Goal: Transaction & Acquisition: Purchase product/service

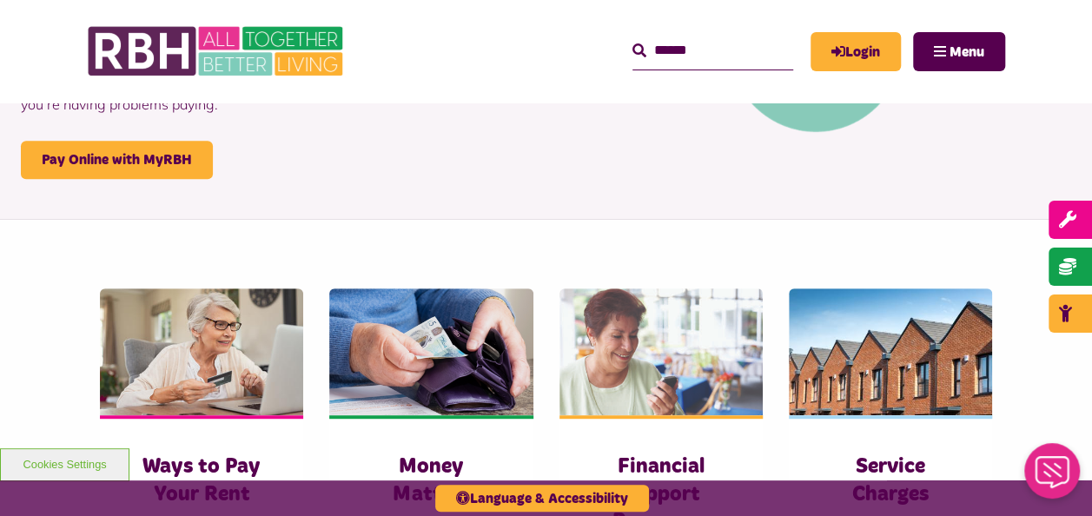
scroll to position [273, 0]
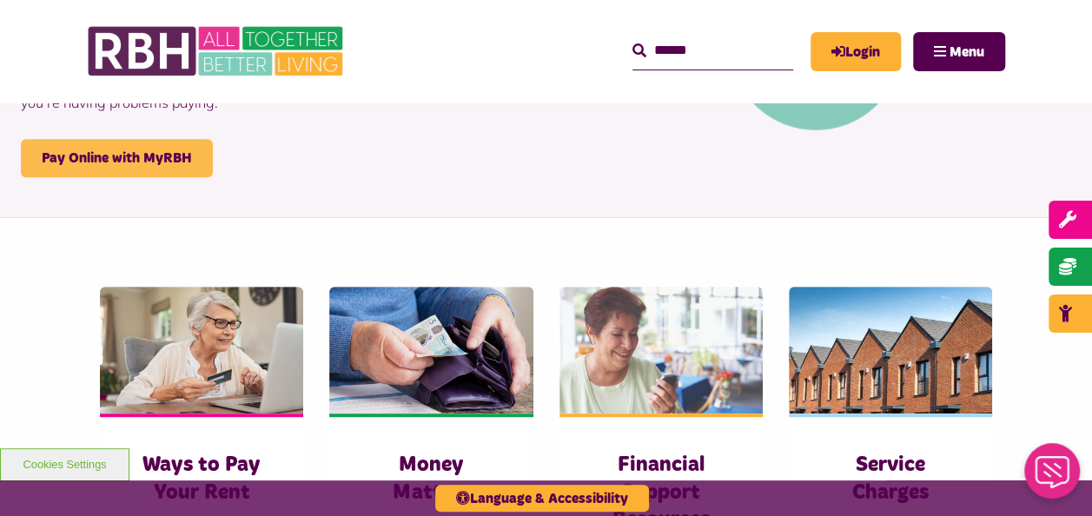
click at [73, 163] on link "Pay Online with MyRBH" at bounding box center [117, 158] width 192 height 38
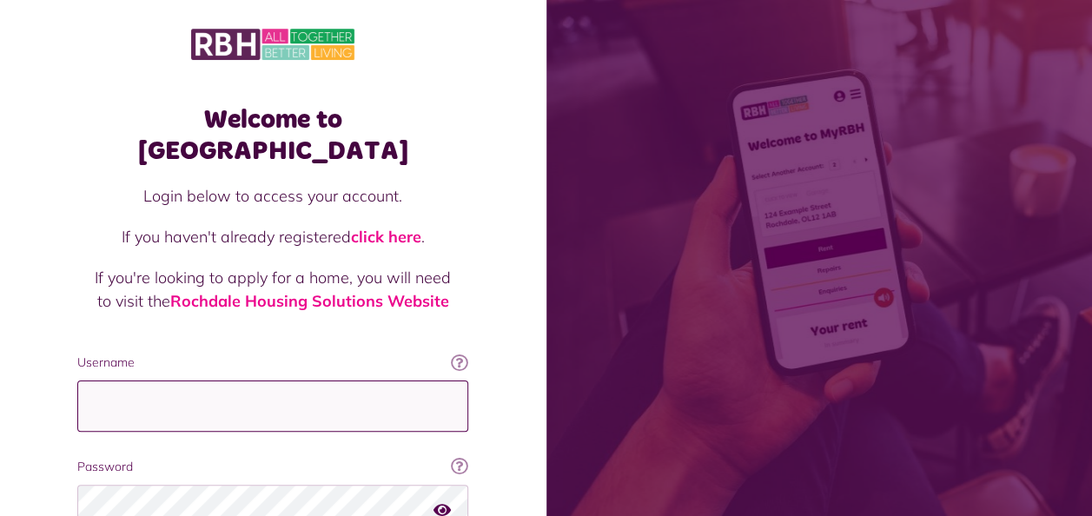
click at [313, 381] on input "Username" at bounding box center [272, 406] width 391 height 51
type input "**********"
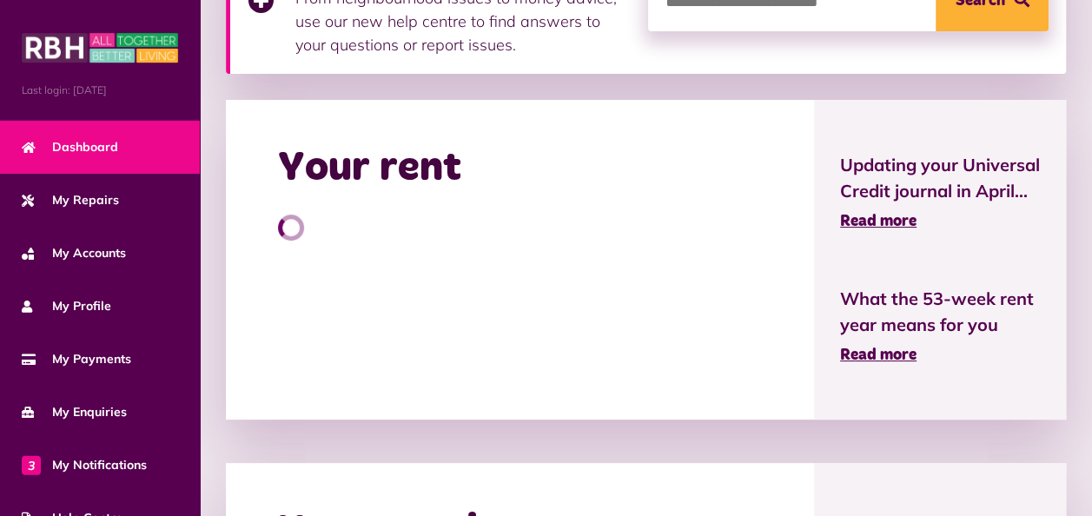
scroll to position [335, 0]
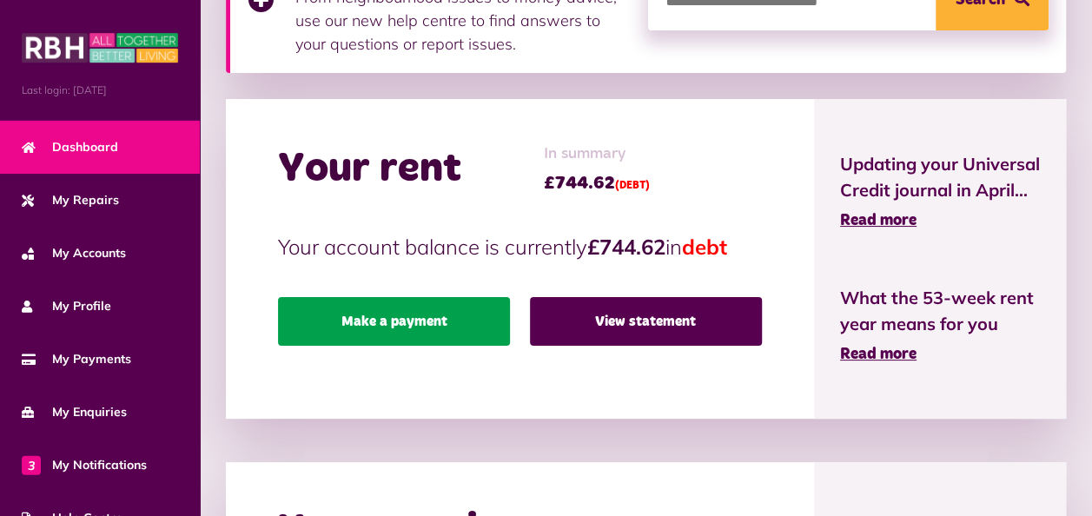
click at [413, 324] on link "Make a payment" at bounding box center [394, 321] width 232 height 49
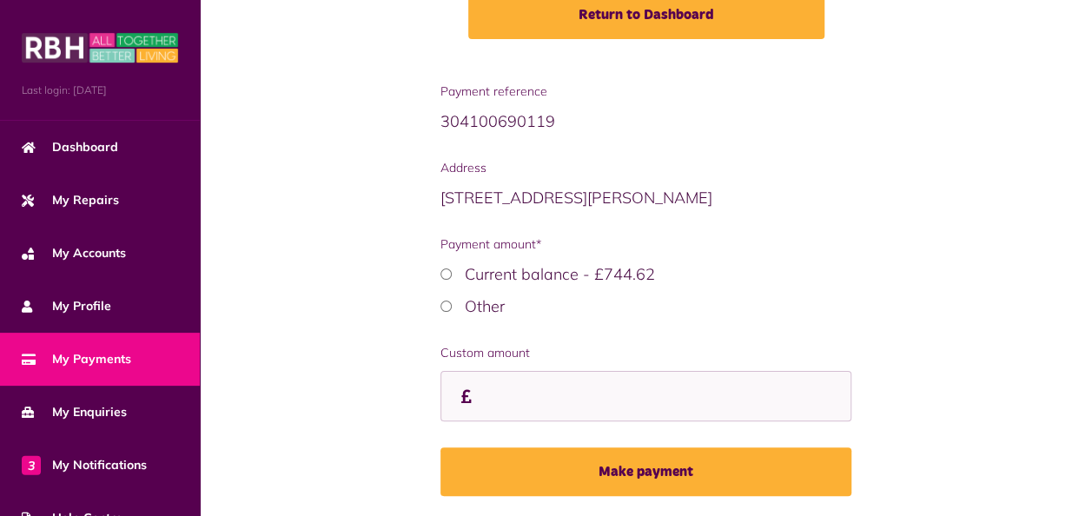
scroll to position [297, 0]
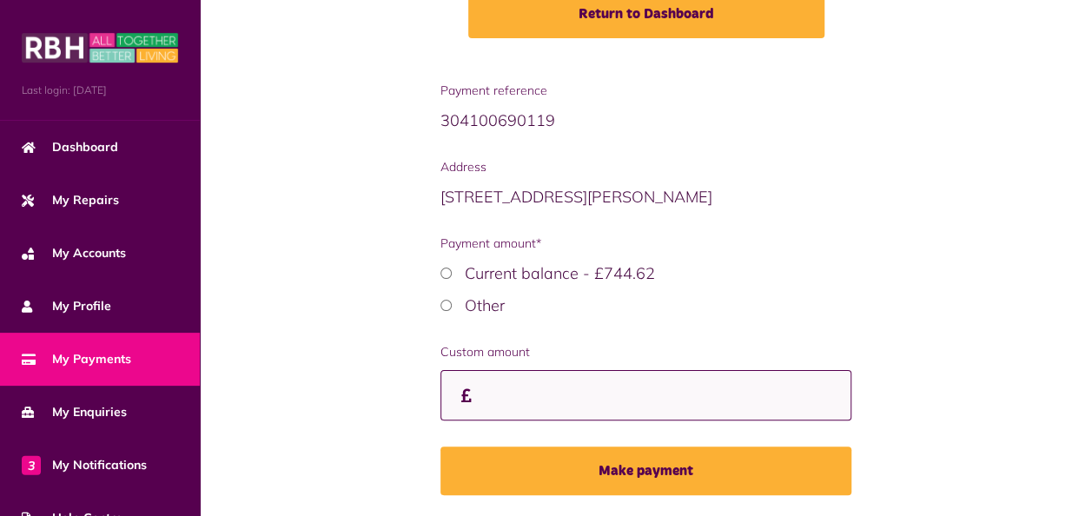
click at [599, 401] on input "Custom amount" at bounding box center [646, 395] width 412 height 51
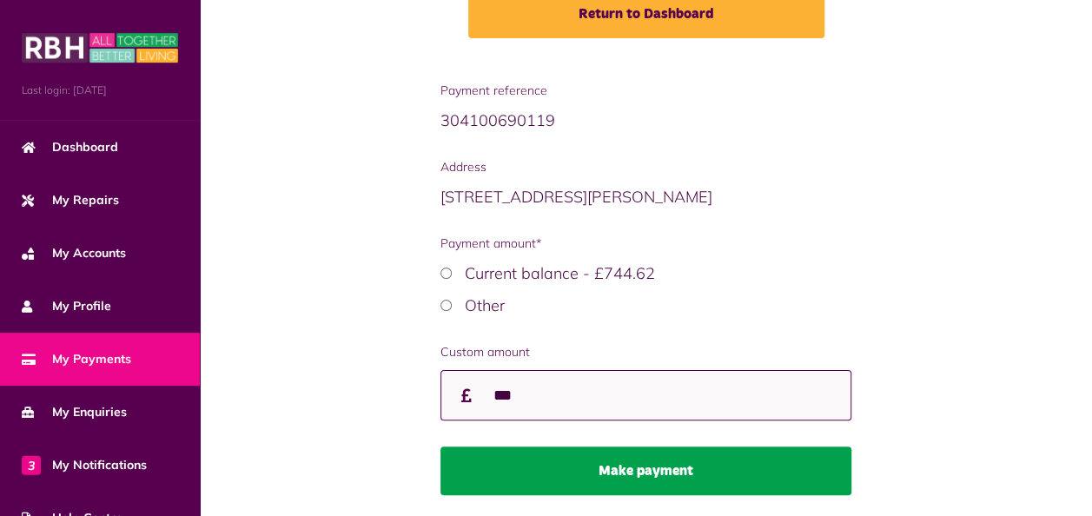
type input "***"
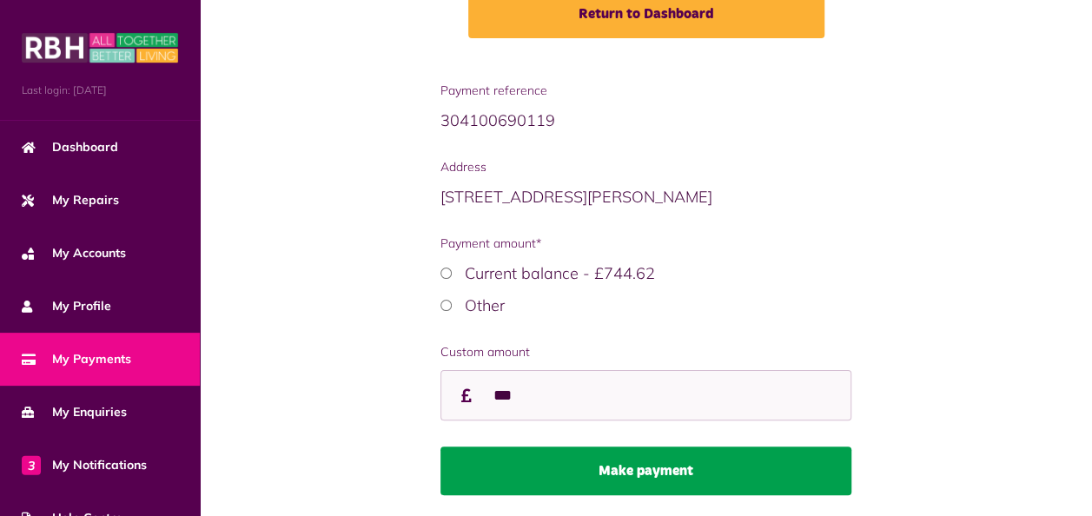
click at [700, 485] on button "Make payment" at bounding box center [646, 471] width 412 height 49
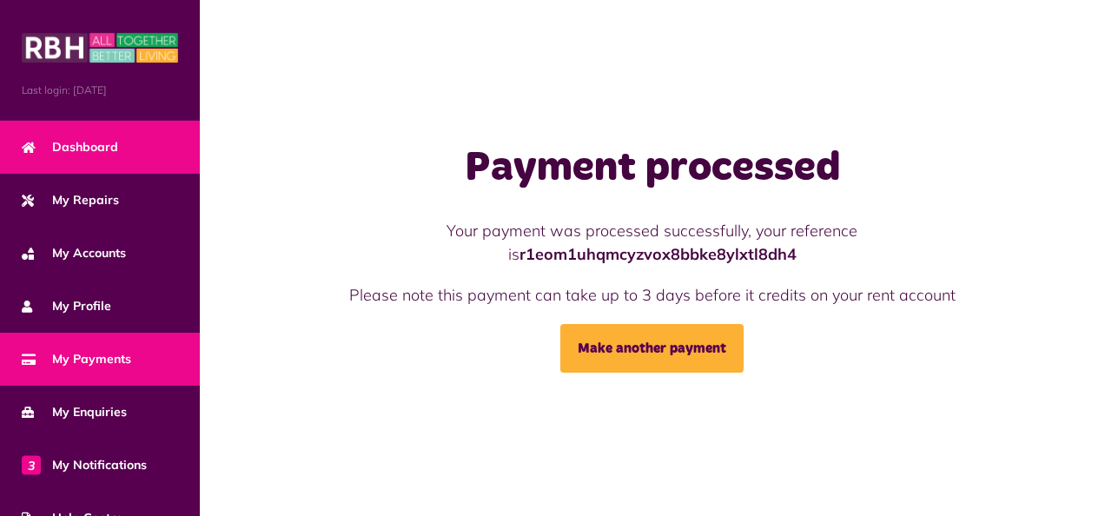
click at [68, 149] on span "Dashboard" at bounding box center [70, 147] width 96 height 18
